Goal: Communication & Community: Answer question/provide support

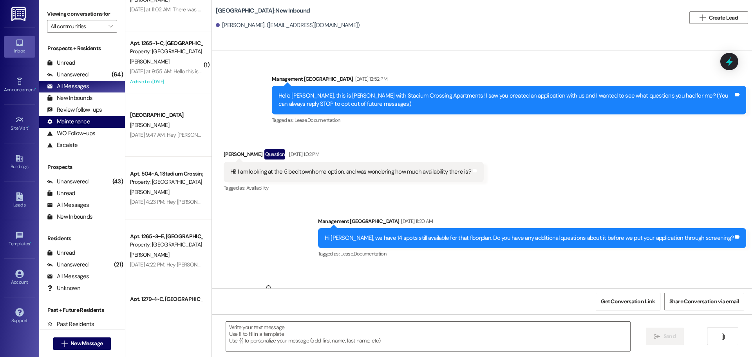
scroll to position [604, 0]
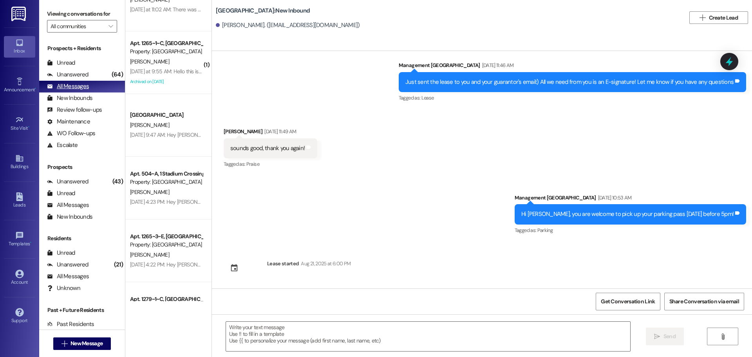
click at [94, 89] on div "All Messages (undefined)" at bounding box center [82, 87] width 86 height 12
